Goal: Task Accomplishment & Management: Manage account settings

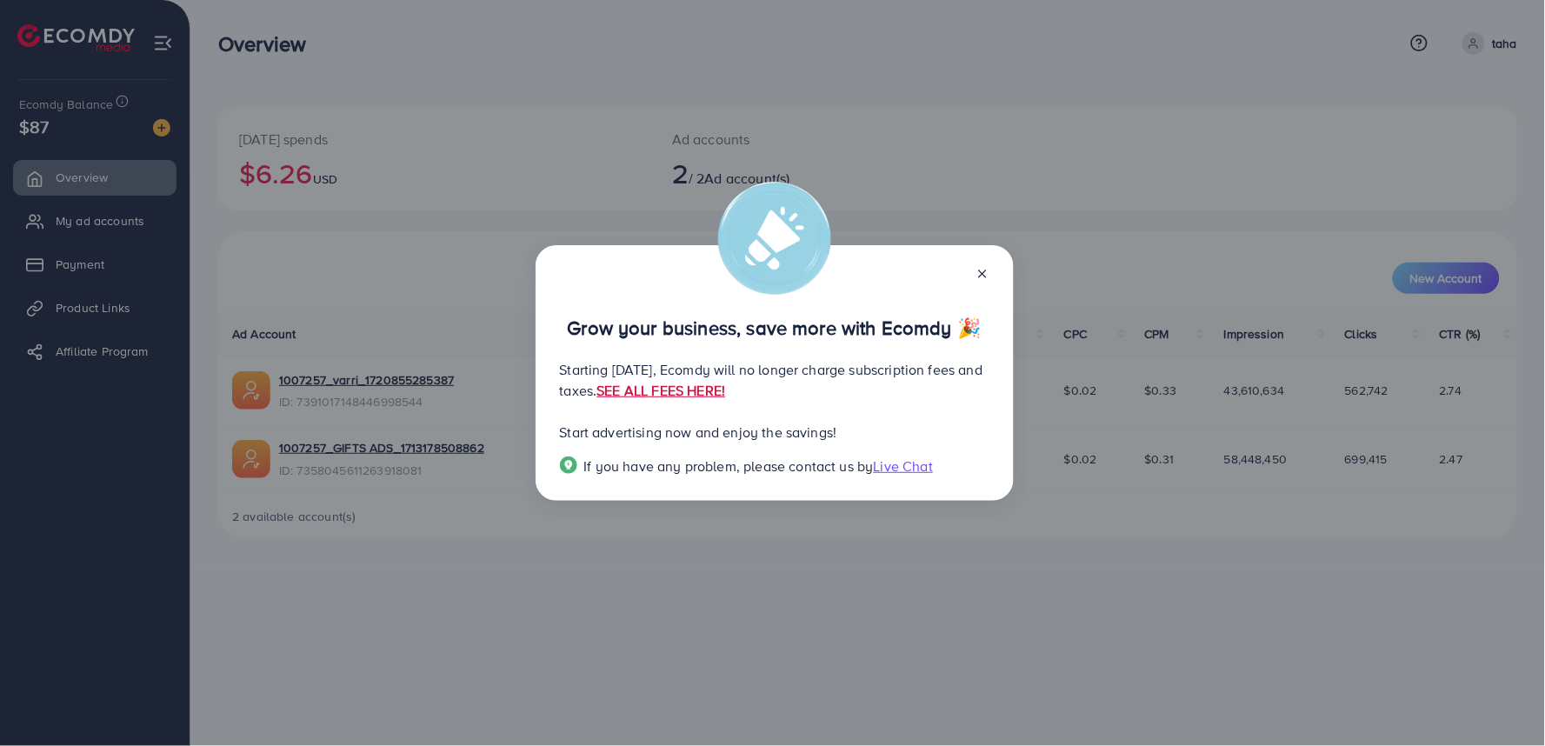
click at [725, 395] on link "SEE ALL FEES HERE!" at bounding box center [661, 390] width 129 height 19
click at [989, 271] on icon at bounding box center [983, 274] width 14 height 14
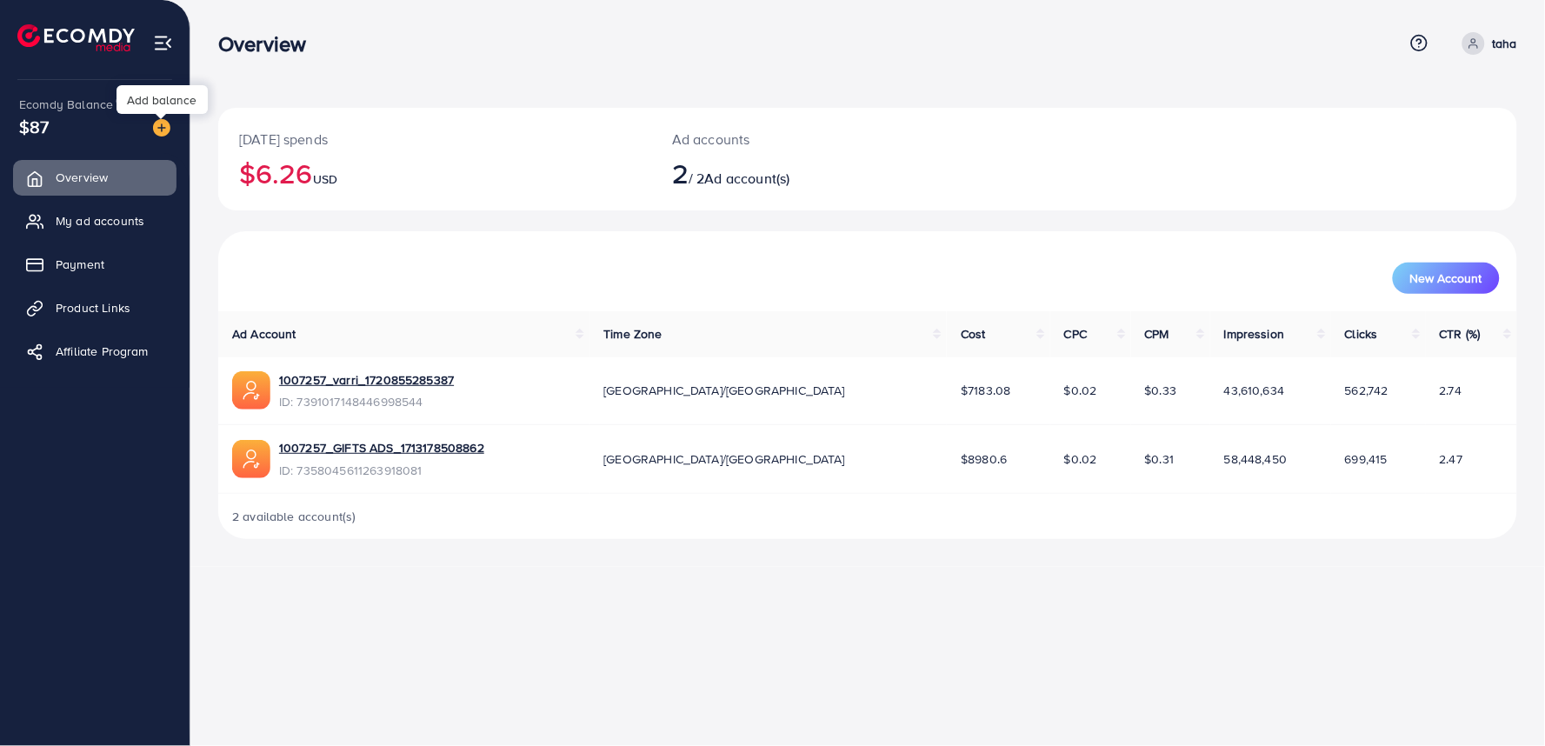
click at [153, 133] on img at bounding box center [161, 127] width 17 height 17
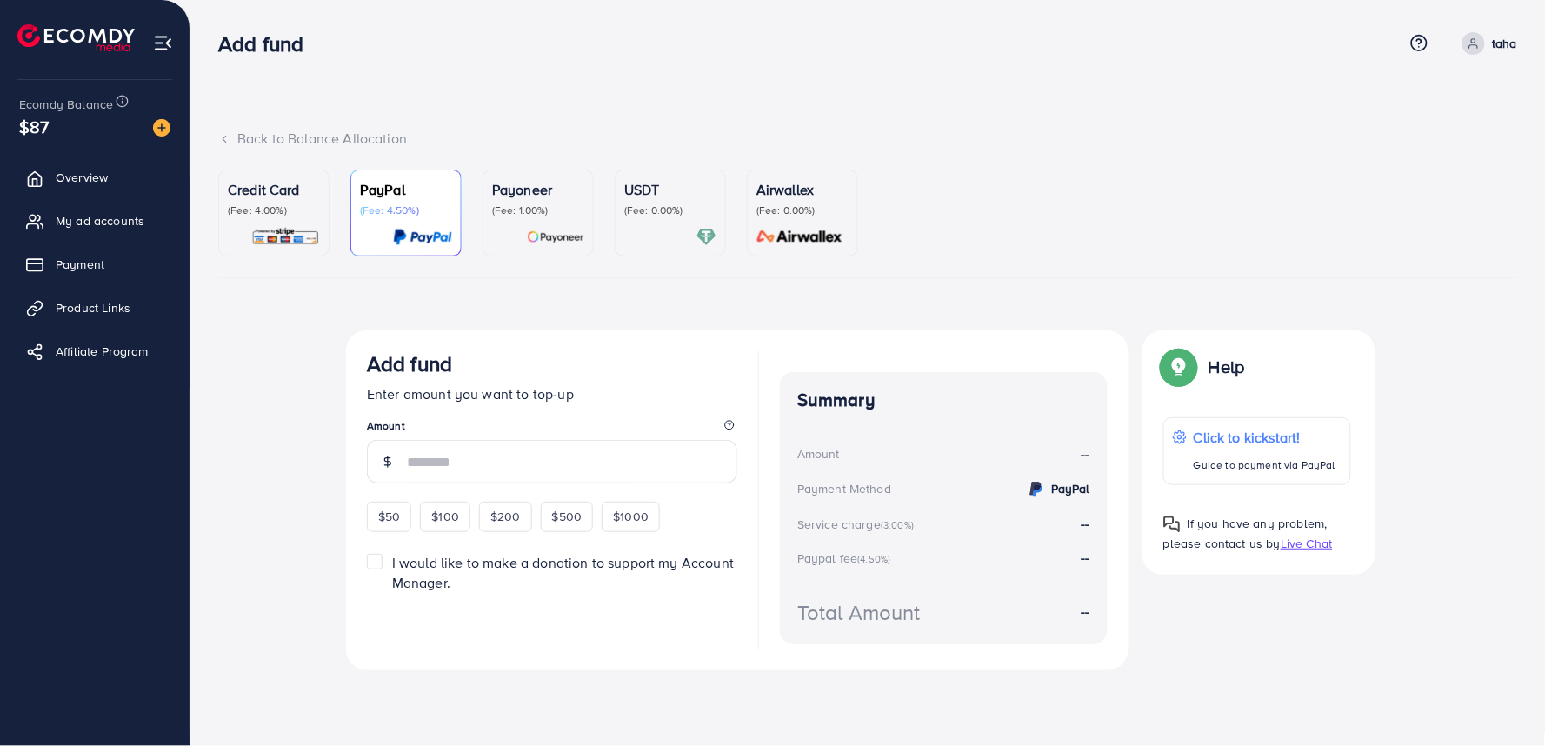
click at [562, 215] on p "(Fee: 1.00%)" at bounding box center [538, 210] width 92 height 14
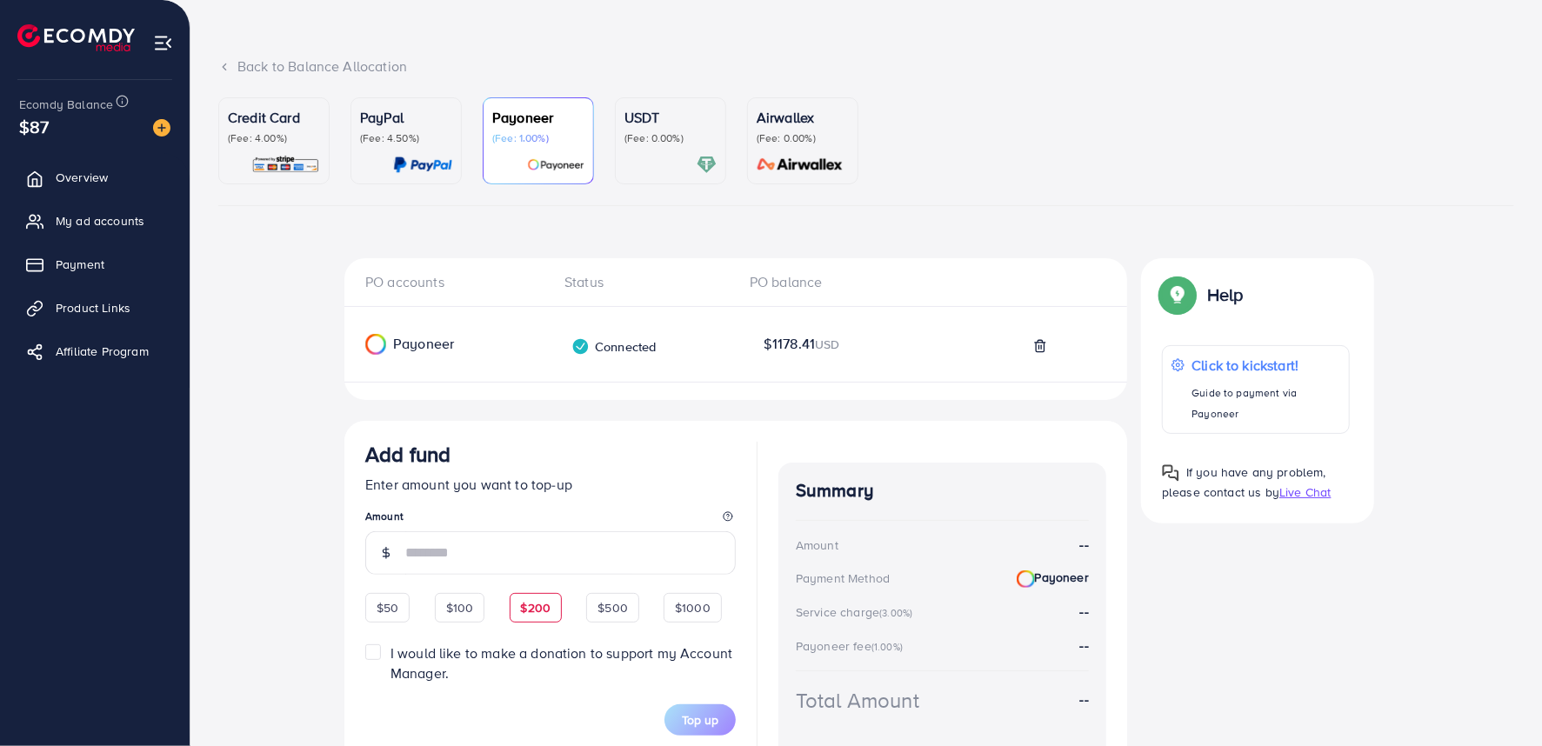
scroll to position [77, 0]
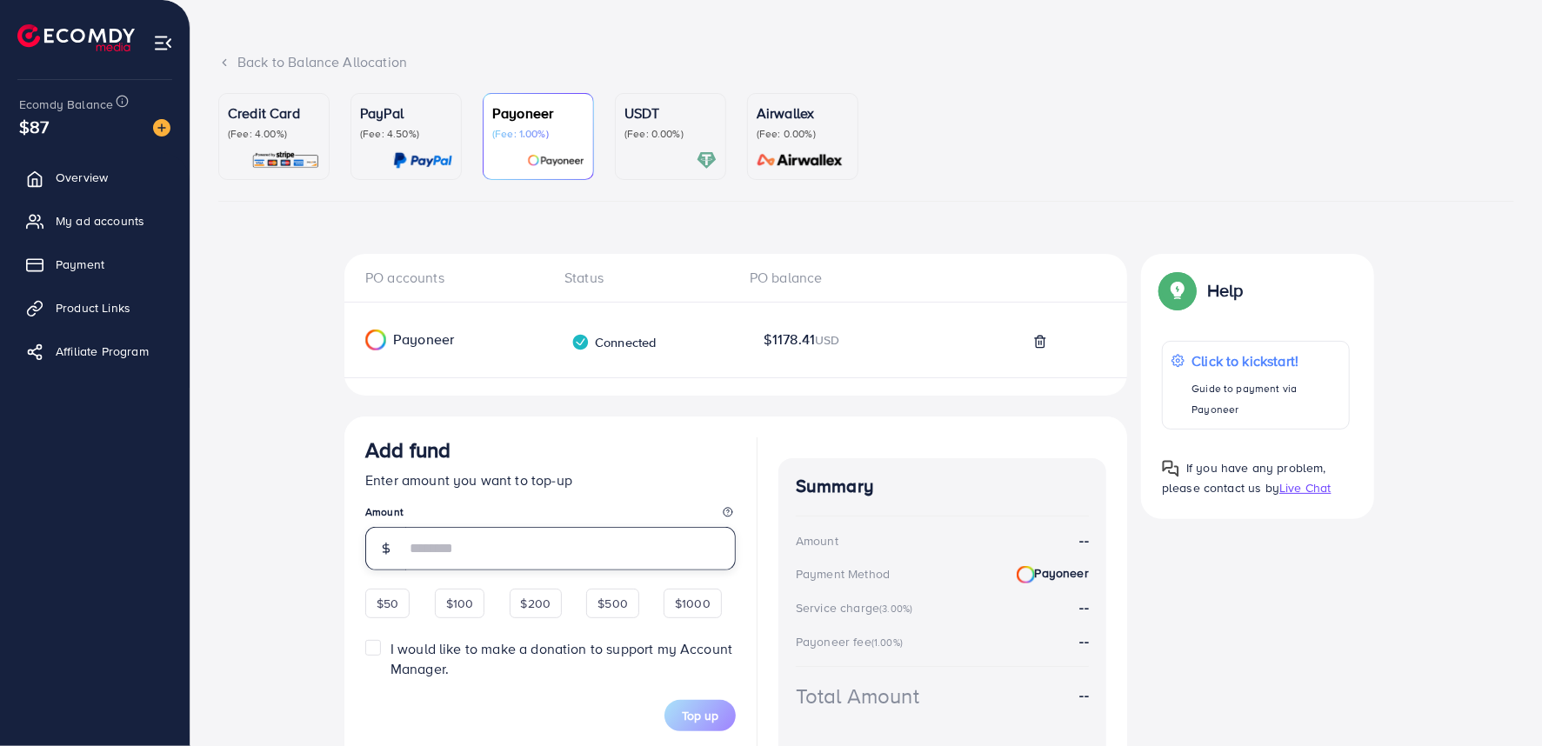
click at [524, 550] on input "number" at bounding box center [570, 548] width 330 height 43
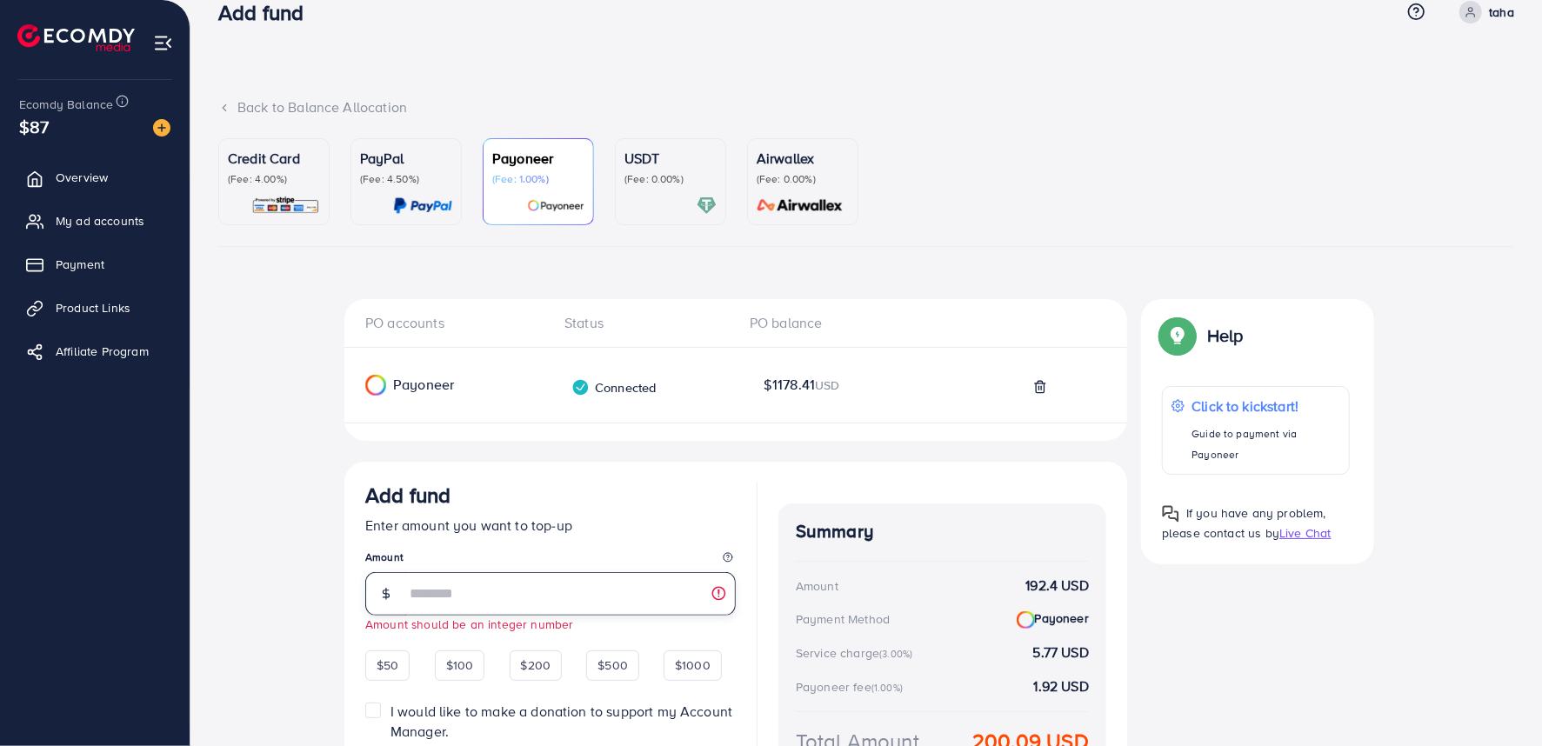
scroll to position [0, 0]
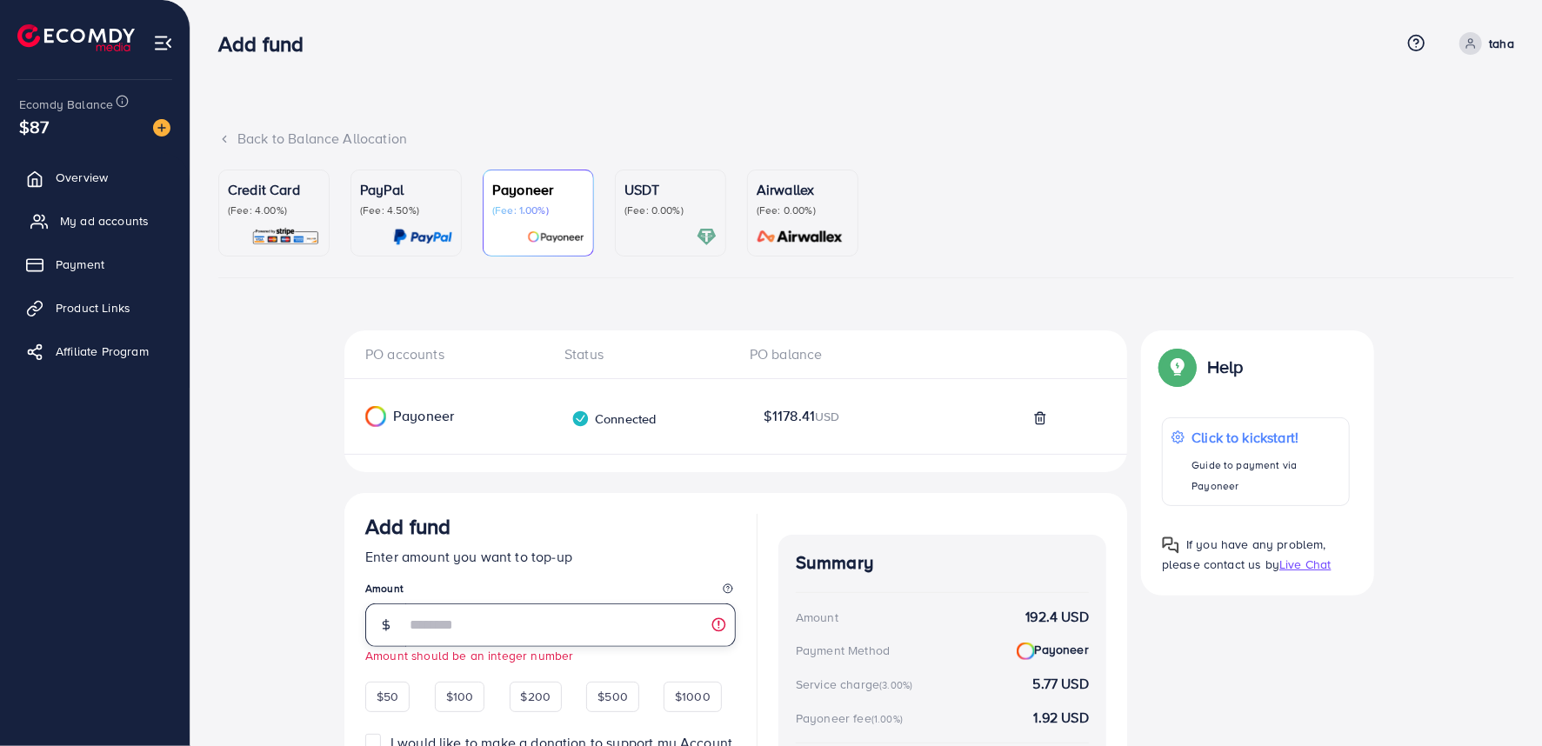
type input "*****"
click at [83, 203] on link "My ad accounts" at bounding box center [94, 220] width 163 height 35
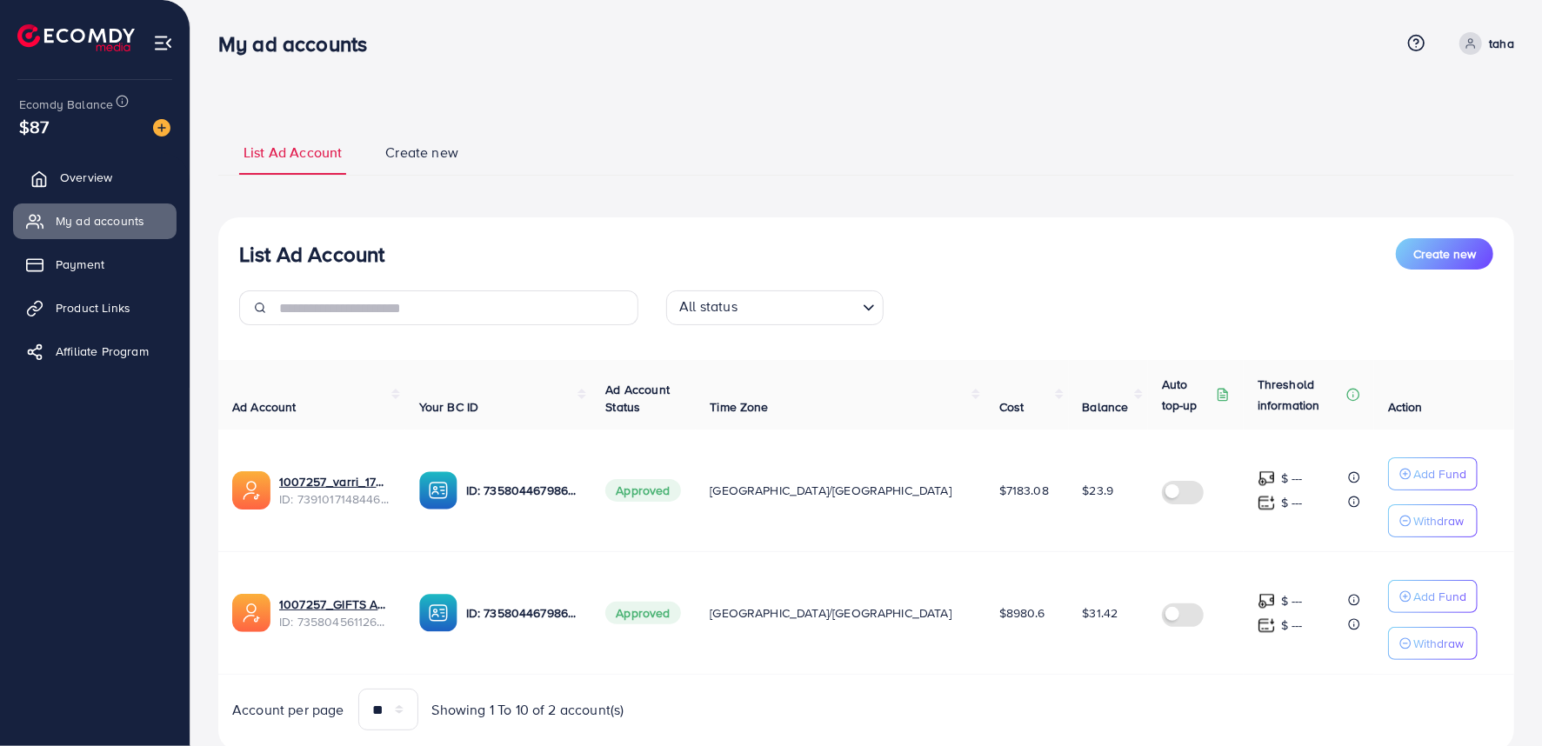
click at [78, 180] on span "Overview" at bounding box center [86, 177] width 52 height 17
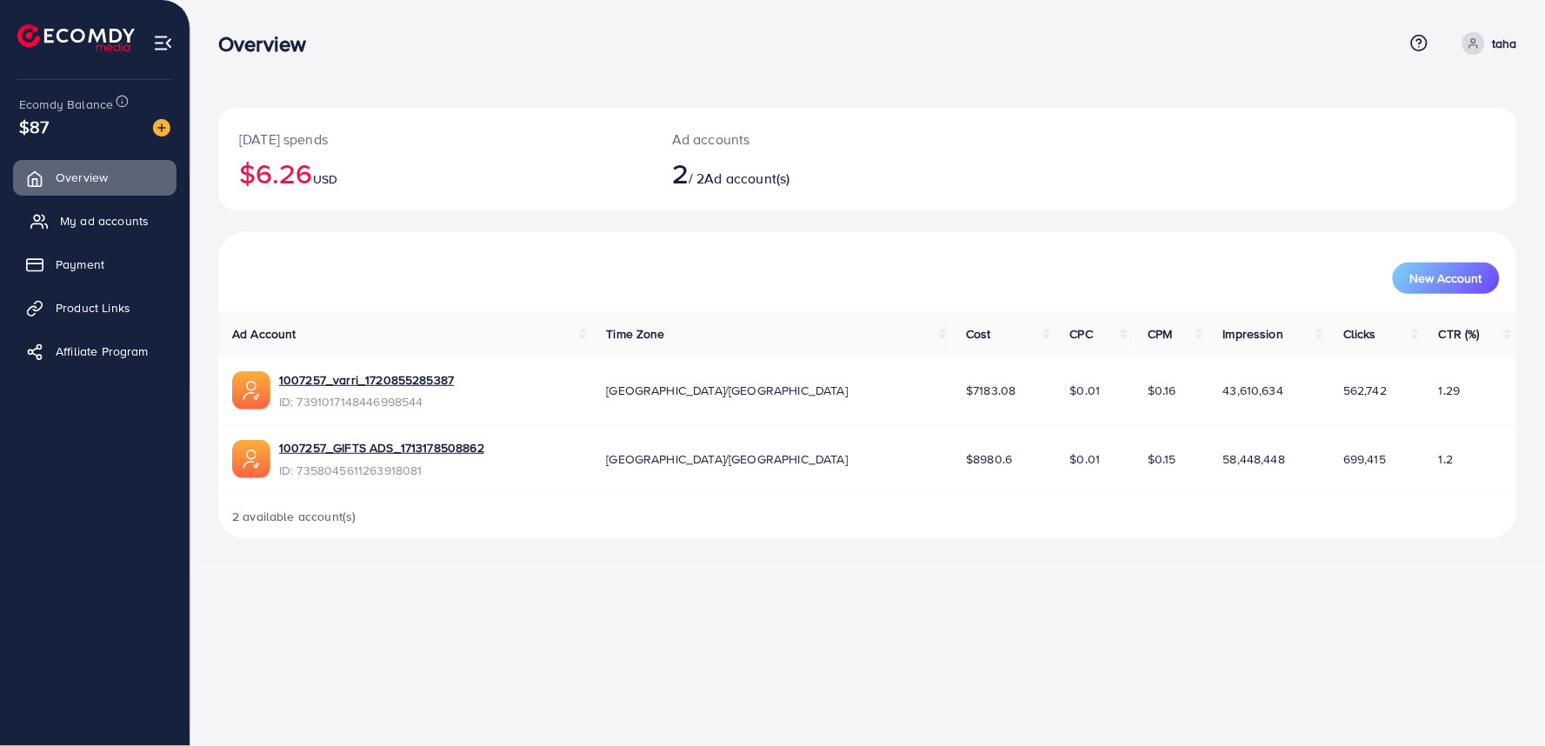
click at [84, 203] on link "My ad accounts" at bounding box center [94, 220] width 163 height 35
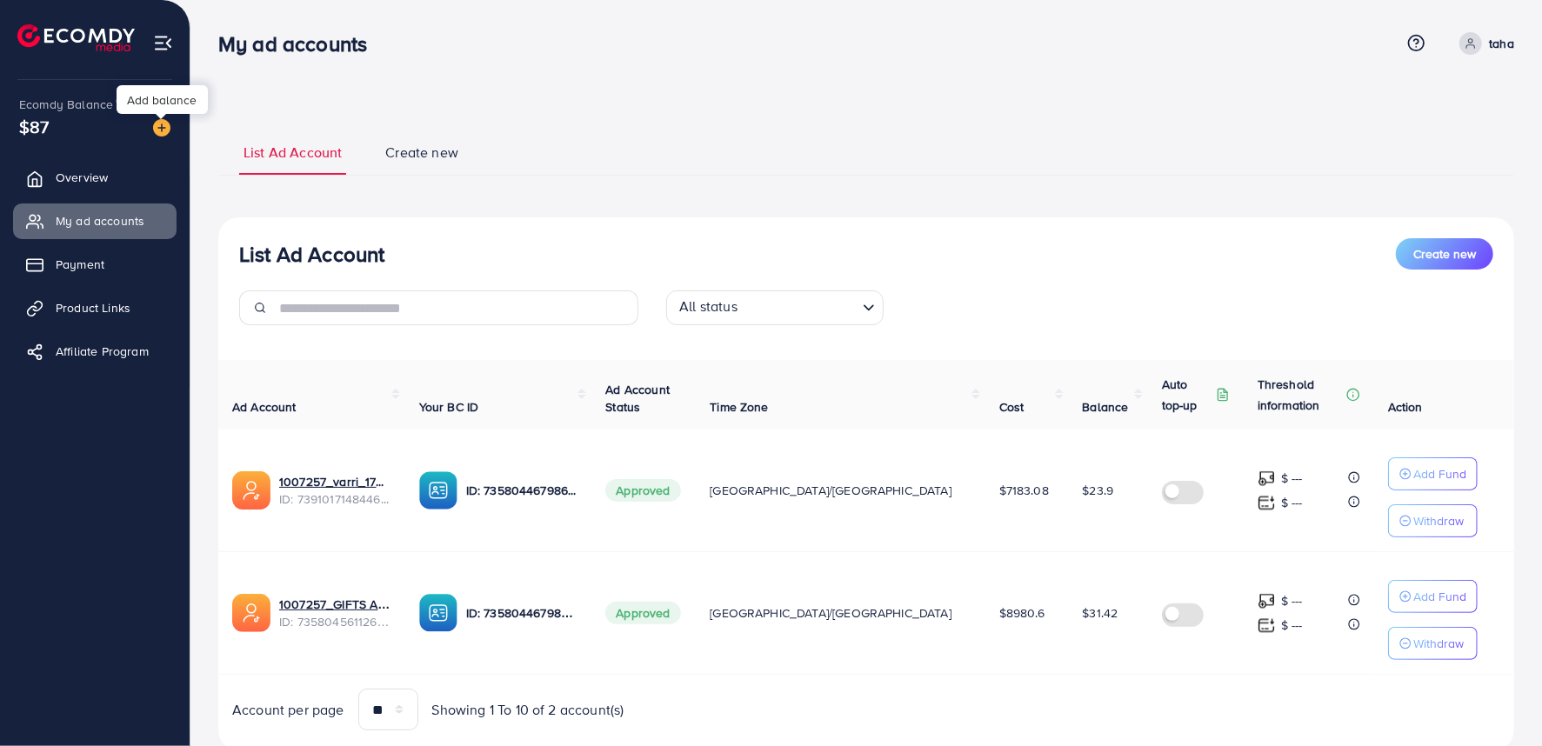
click at [154, 126] on img at bounding box center [161, 127] width 17 height 17
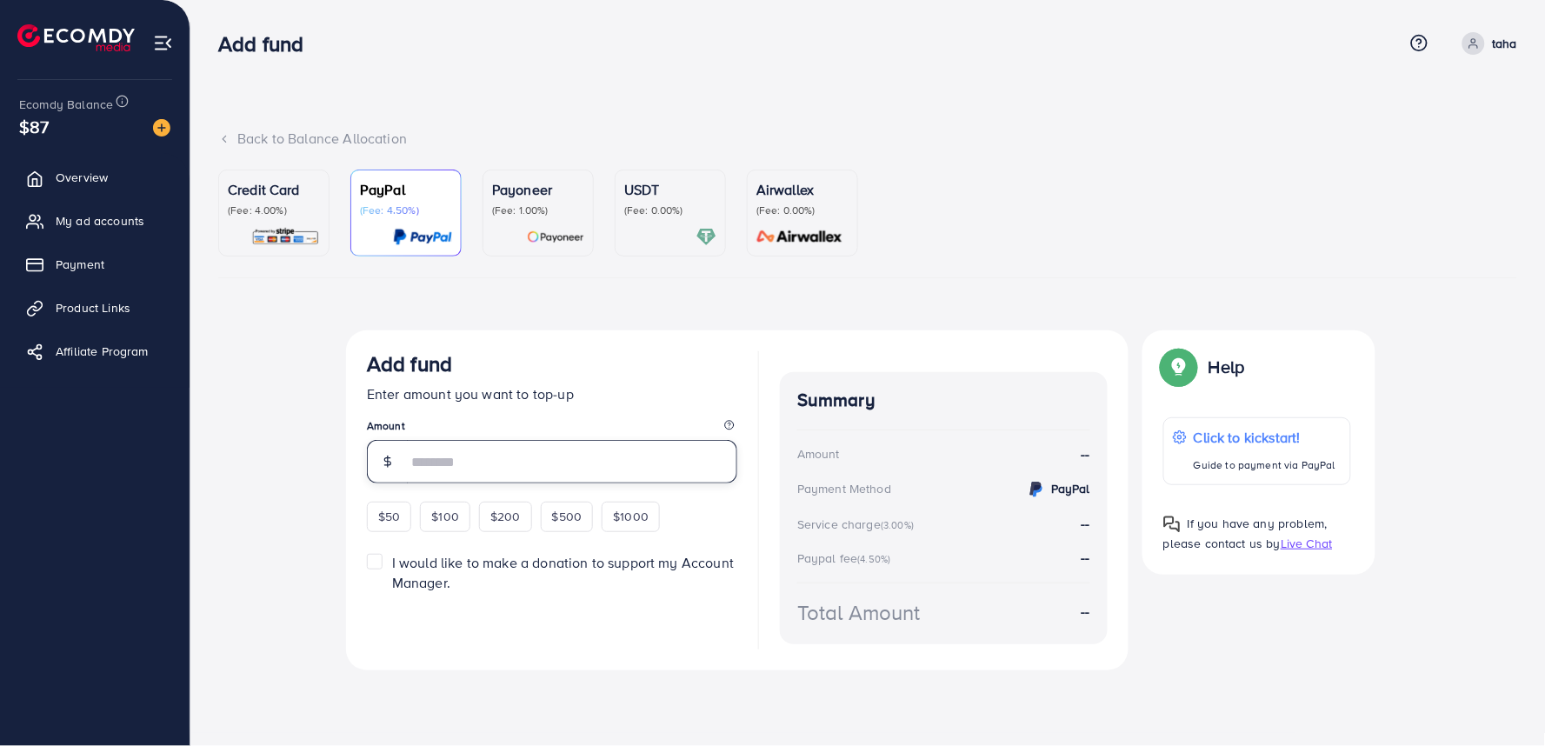
click at [522, 473] on input "number" at bounding box center [572, 461] width 330 height 43
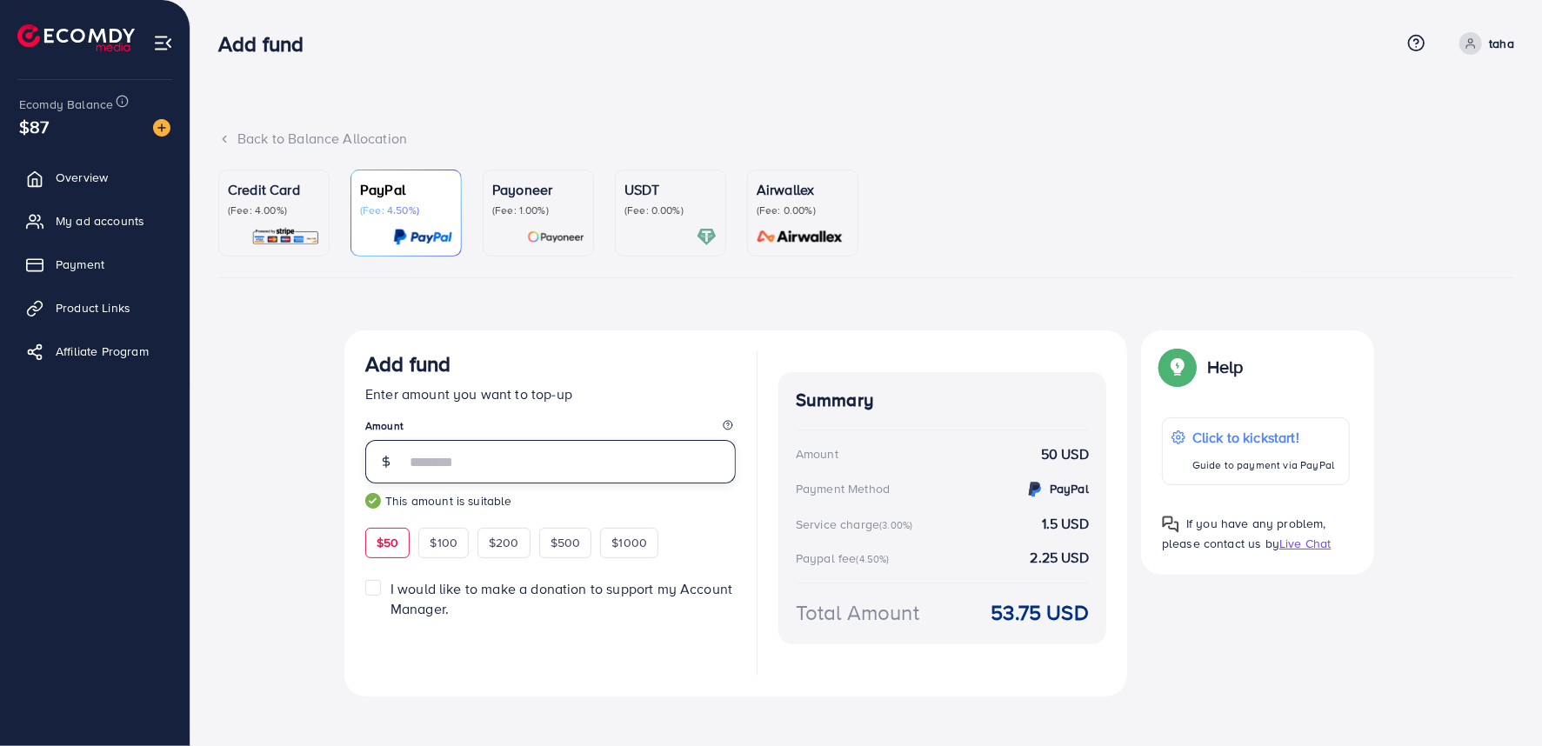
type input "*"
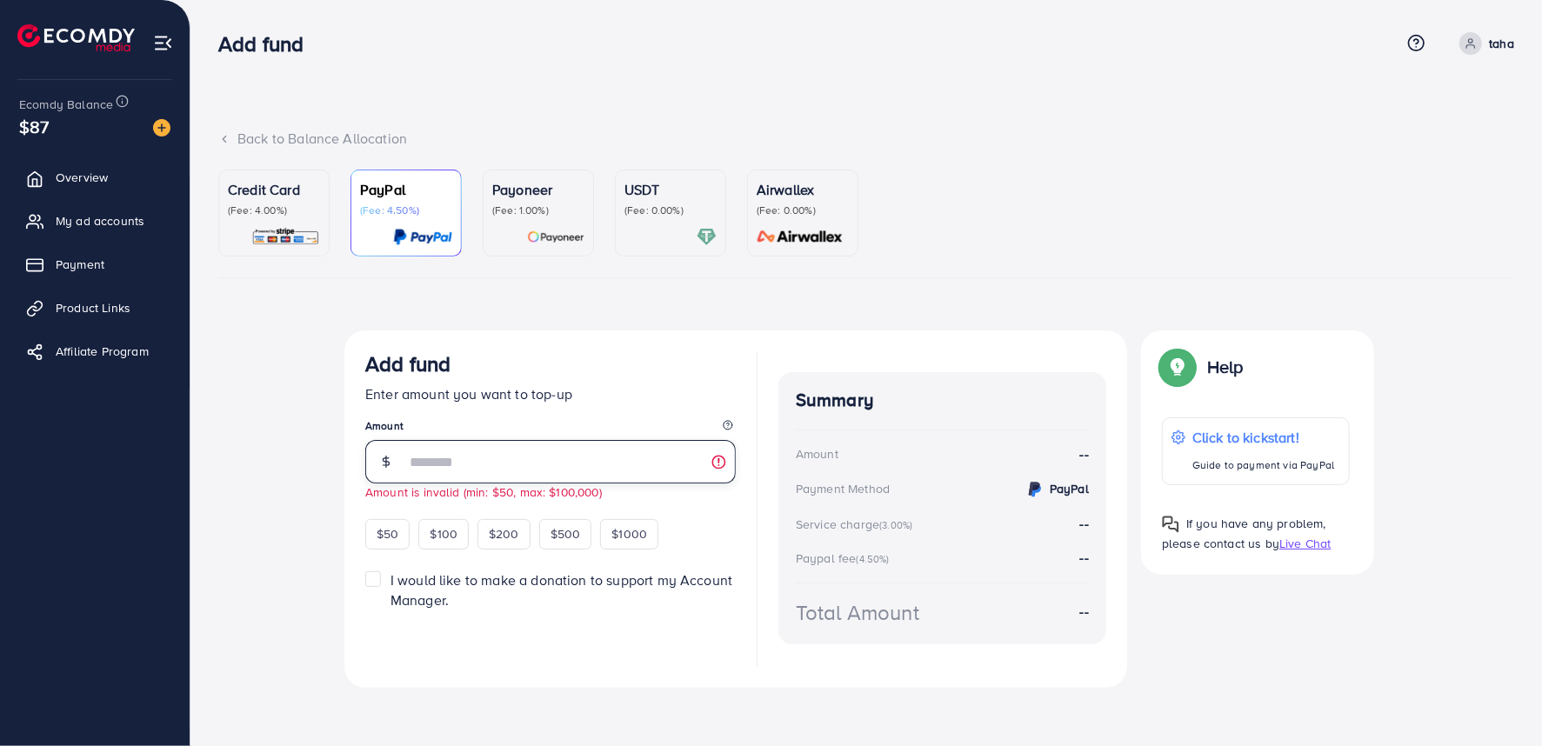
type input "*"
click at [64, 214] on span "My ad accounts" at bounding box center [104, 220] width 89 height 17
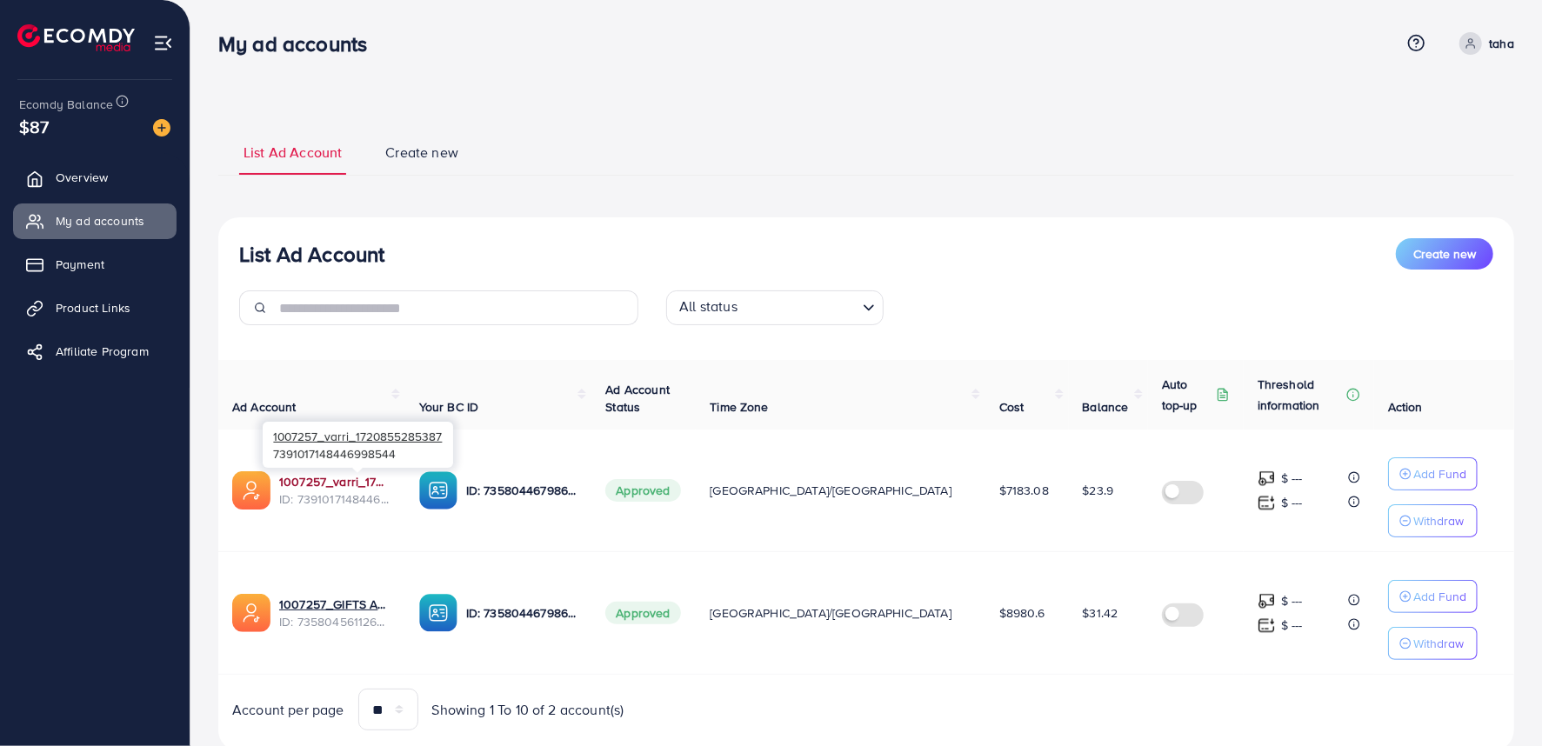
click at [391, 487] on link "1007257_varri_1720855285387" at bounding box center [335, 481] width 112 height 17
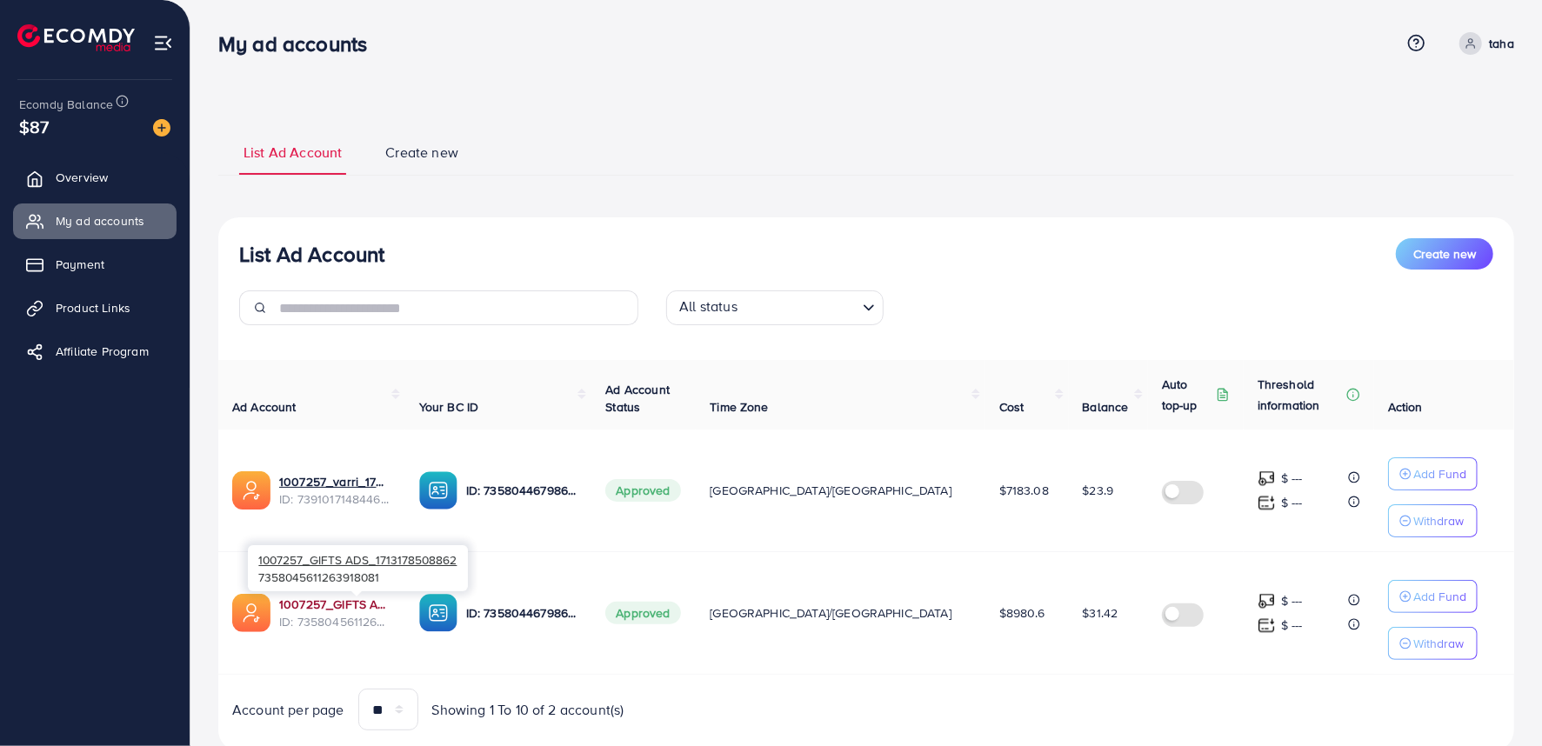
click at [365, 606] on link "1007257_GIFTS ADS_1713178508862" at bounding box center [335, 604] width 112 height 17
click at [50, 181] on link "Overview" at bounding box center [94, 177] width 163 height 35
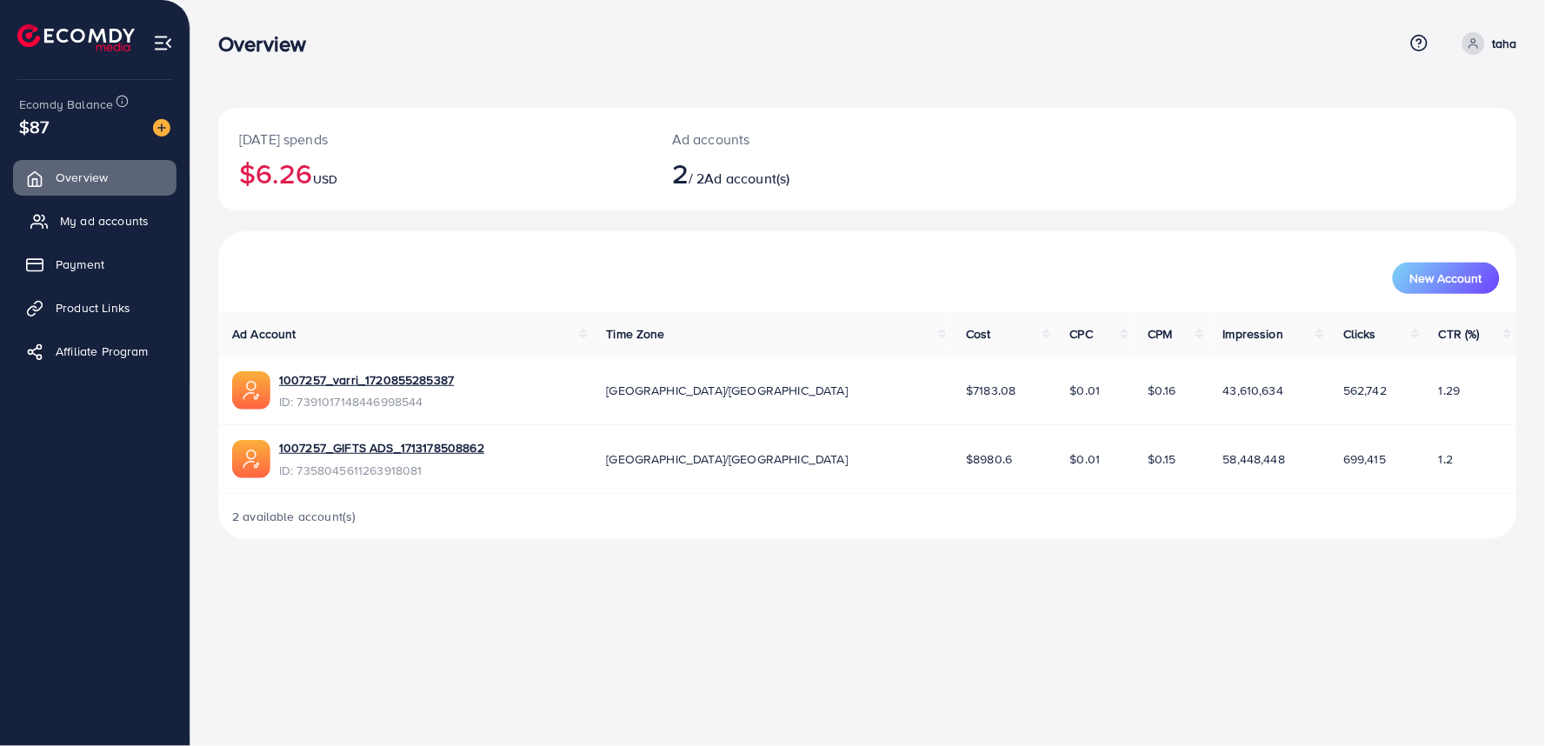
click at [115, 231] on link "My ad accounts" at bounding box center [94, 220] width 163 height 35
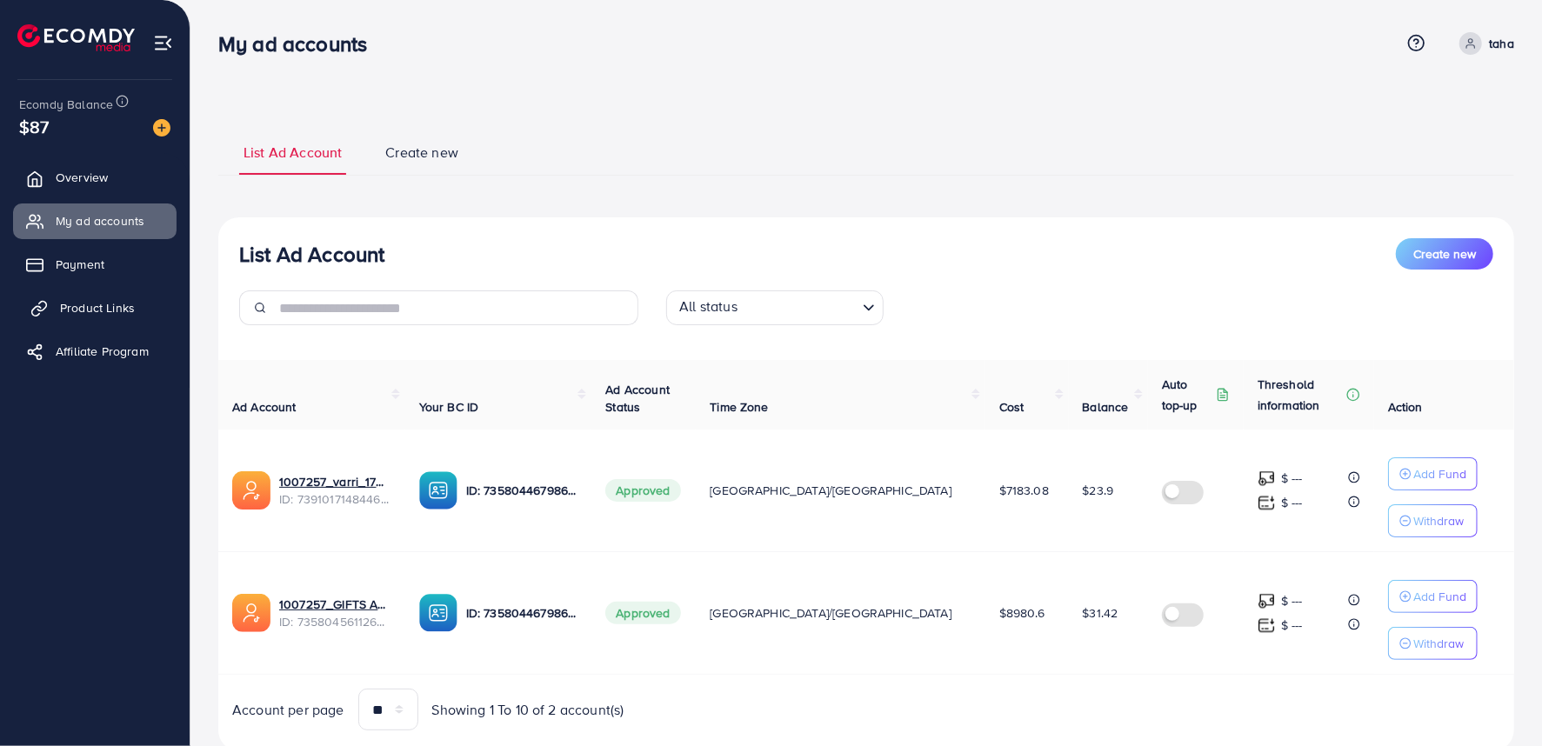
click at [117, 291] on link "Product Links" at bounding box center [94, 307] width 163 height 35
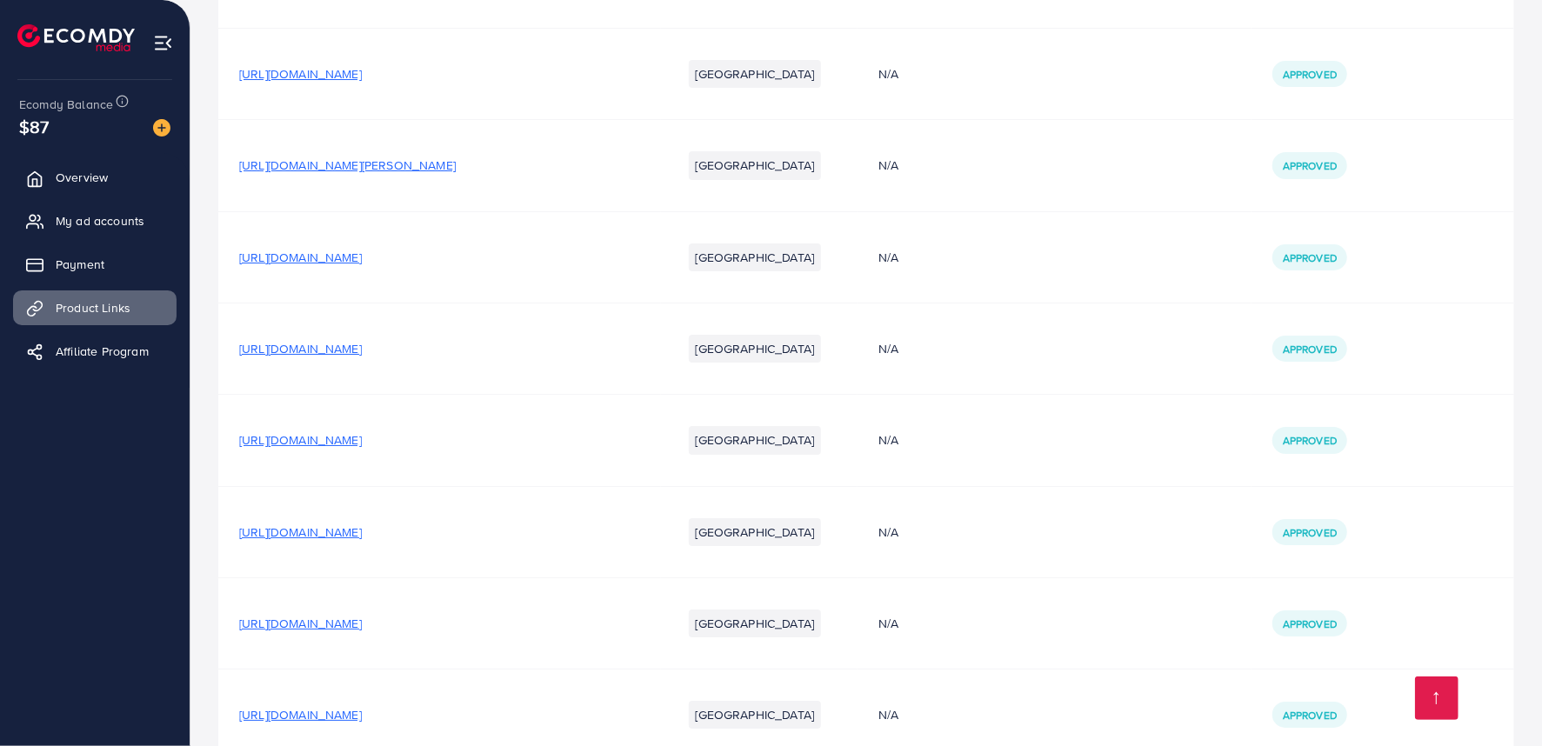
scroll to position [13934, 0]
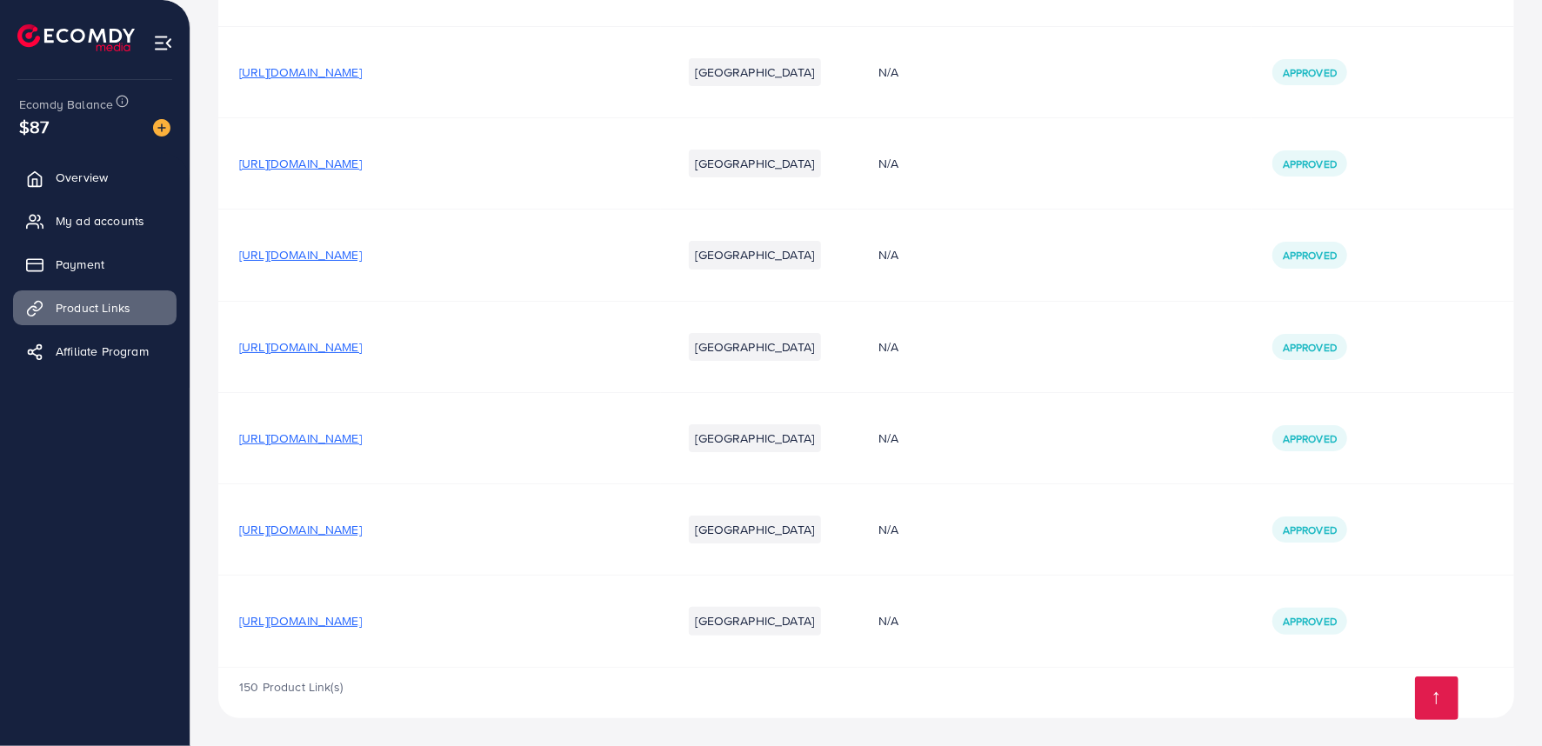
click at [362, 623] on span "[URL][DOMAIN_NAME]" at bounding box center [300, 620] width 123 height 17
